Goal: Task Accomplishment & Management: Manage account settings

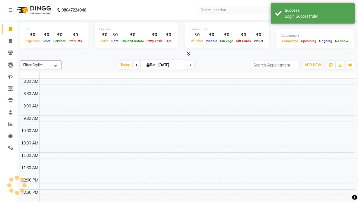
select select "en"
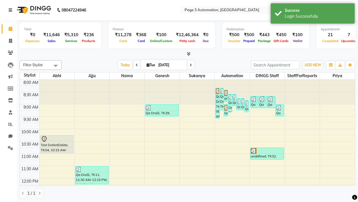
click at [11, 10] on icon at bounding box center [10, 10] width 3 height 4
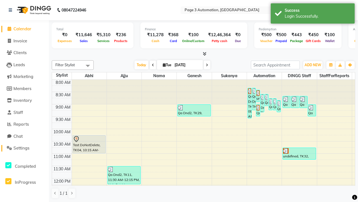
click at [24, 148] on span "Settings" at bounding box center [21, 147] width 16 height 5
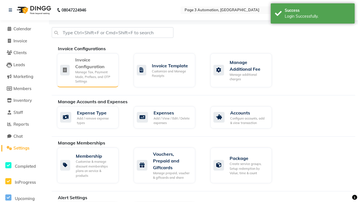
click at [88, 70] on div "Manage Tax, Payment Mode, Prefixes, and OTP Settings" at bounding box center [94, 77] width 39 height 14
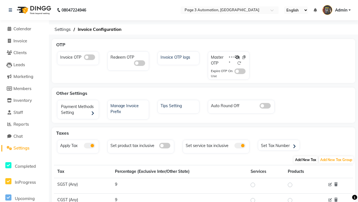
click at [306, 159] on span "Add New Tax" at bounding box center [306, 159] width 24 height 7
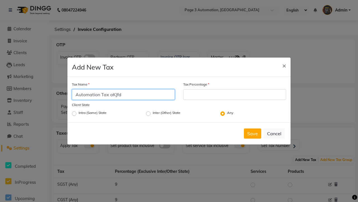
type input "Automation Tax aKJfd"
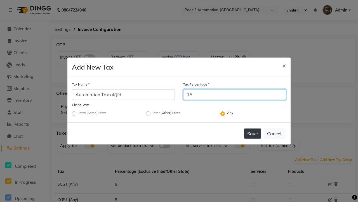
type input "15"
click at [253, 133] on button "Save" at bounding box center [252, 133] width 17 height 10
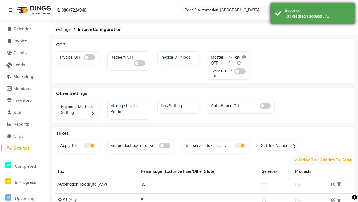
click at [313, 14] on div "Tax created successfully." at bounding box center [318, 16] width 66 height 6
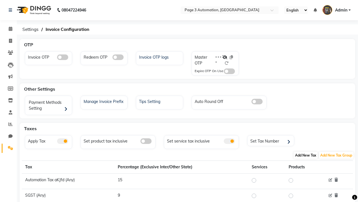
click at [306, 155] on span "Add New Tax" at bounding box center [306, 154] width 24 height 7
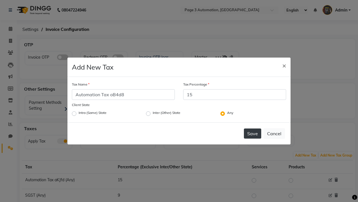
type input "15"
click at [253, 133] on button "Save" at bounding box center [252, 133] width 17 height 10
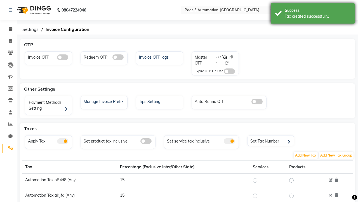
click at [313, 14] on div "Tax created successfully." at bounding box center [318, 16] width 66 height 6
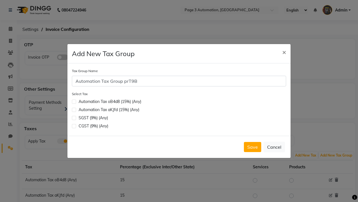
type input "Automation Tax Group prT9B"
click at [74, 109] on label at bounding box center [74, 109] width 4 height 4
click at [74, 109] on input "checkbox" at bounding box center [74, 109] width 4 height 4
checkbox input "true"
click at [253, 147] on button "Save" at bounding box center [252, 147] width 17 height 10
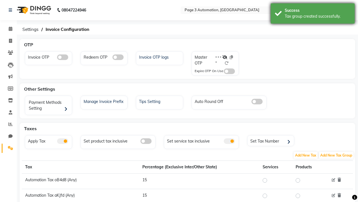
click at [313, 14] on div "Tax group created successfully." at bounding box center [318, 16] width 66 height 6
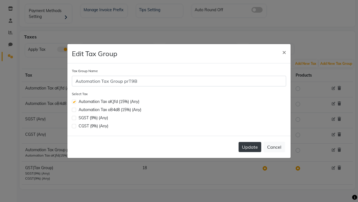
click at [74, 109] on label at bounding box center [74, 109] width 4 height 4
click at [74, 109] on input "checkbox" at bounding box center [74, 109] width 4 height 4
checkbox input "true"
click at [250, 147] on button "Update" at bounding box center [250, 147] width 23 height 10
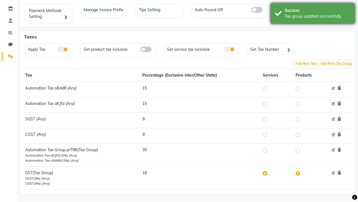
click at [313, 14] on div "Tax group updated successfully." at bounding box center [318, 16] width 66 height 6
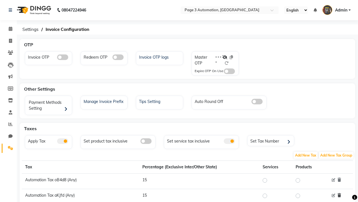
click at [339, 195] on icon at bounding box center [339, 195] width 3 height 4
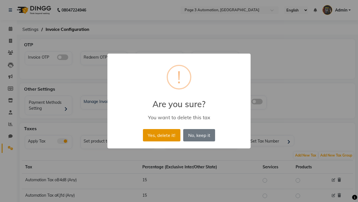
click at [161, 135] on button "Yes, delete it!" at bounding box center [162, 135] width 38 height 12
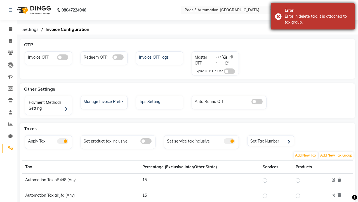
click at [313, 16] on div "Error in delete tax. It is attached to tax group." at bounding box center [318, 19] width 66 height 12
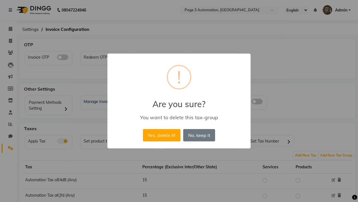
scroll to position [97, 0]
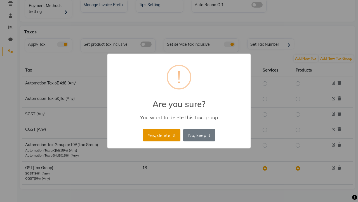
click at [161, 135] on button "Yes, delete it!" at bounding box center [162, 135] width 38 height 12
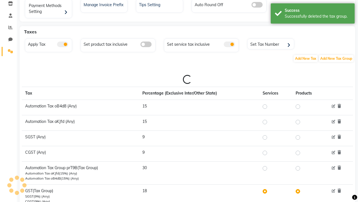
scroll to position [74, 0]
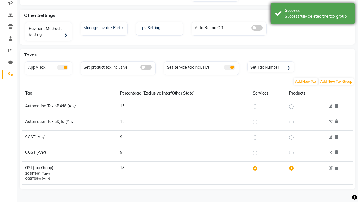
click at [313, 14] on div "Successfully deleted the tax group." at bounding box center [318, 16] width 66 height 6
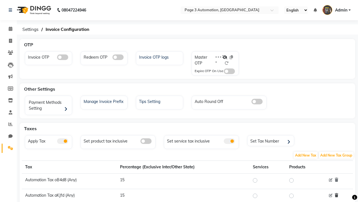
click at [336, 195] on icon at bounding box center [336, 195] width 3 height 4
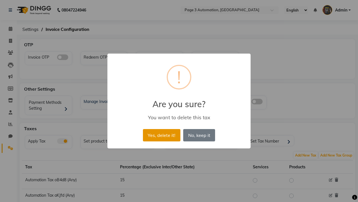
click at [161, 135] on button "Yes, delete it!" at bounding box center [162, 135] width 38 height 12
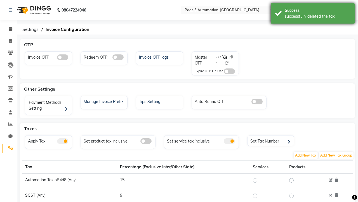
click at [313, 14] on div "successfully deleted the tax." at bounding box center [318, 16] width 66 height 6
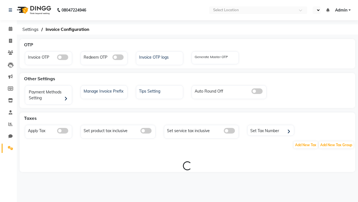
select select "en"
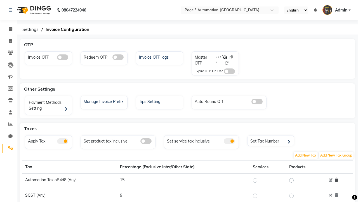
click at [336, 179] on icon at bounding box center [336, 179] width 3 height 4
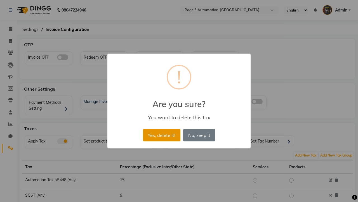
click at [161, 135] on button "Yes, delete it!" at bounding box center [162, 135] width 38 height 12
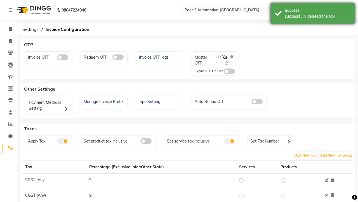
click at [313, 14] on div "successfully deleted the tax." at bounding box center [318, 16] width 66 height 6
